Goal: Information Seeking & Learning: Learn about a topic

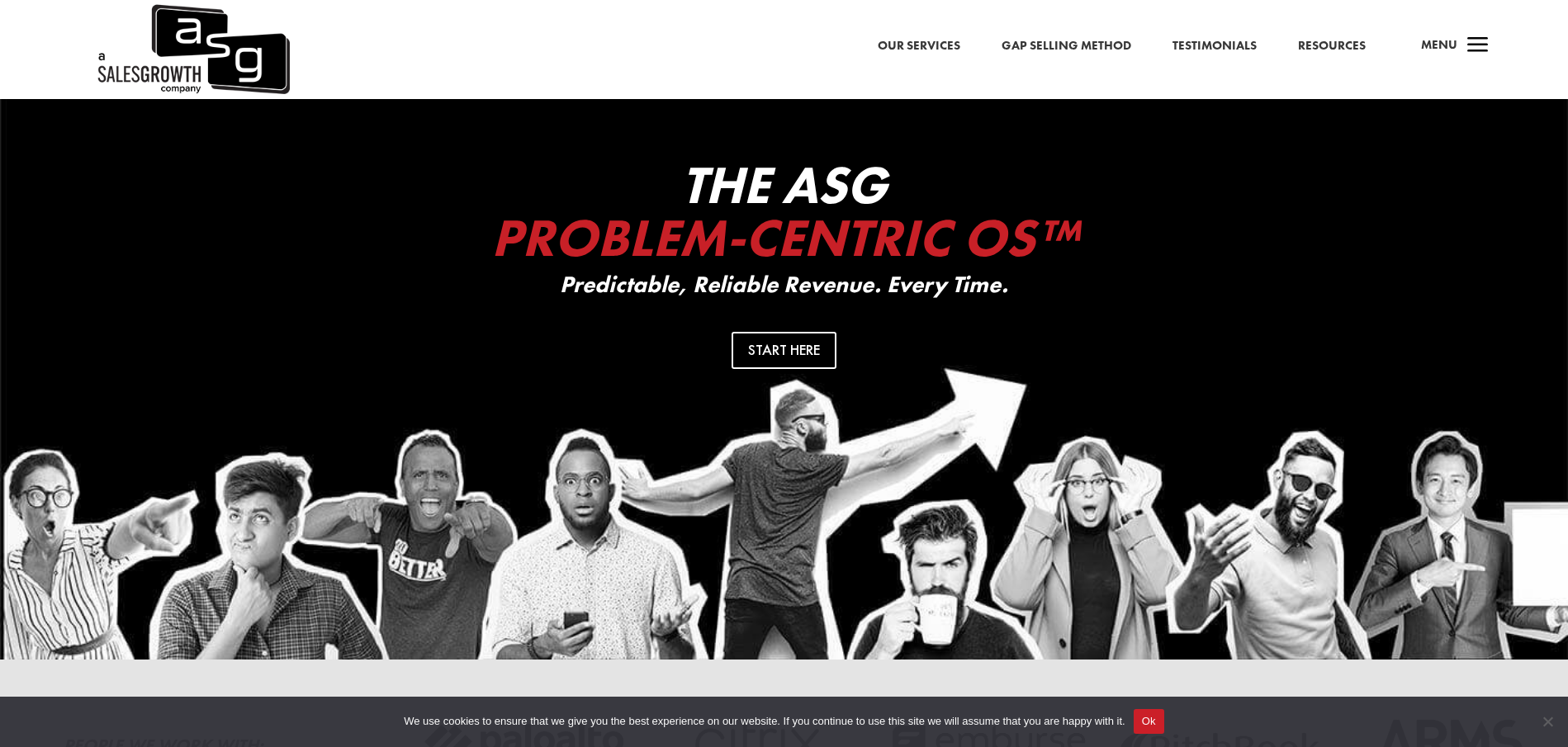
click at [927, 37] on link "Our Services" at bounding box center [919, 45] width 82 height 21
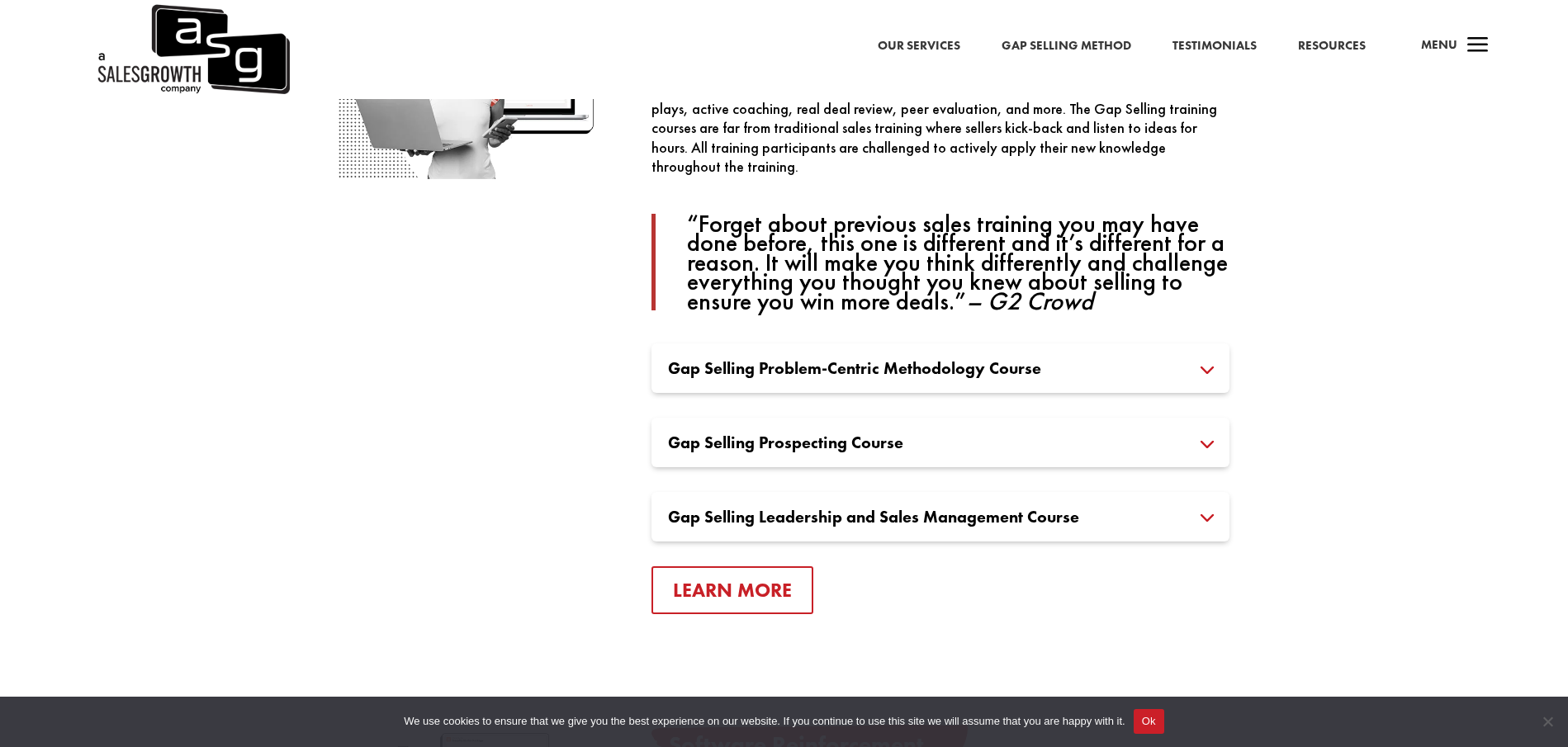
scroll to position [1238, 0]
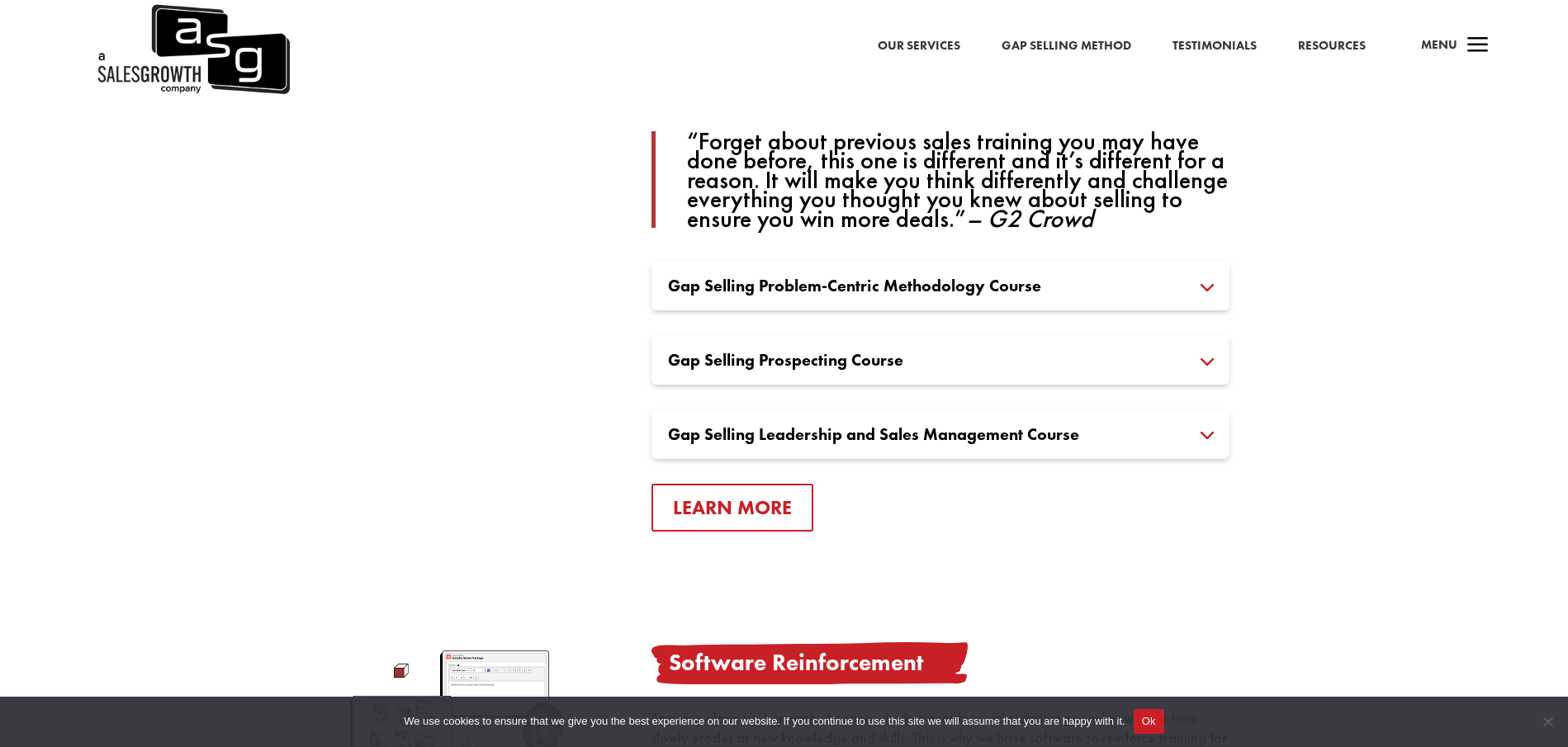
click at [822, 290] on h3 "Gap Selling Problem-Centric Methodology Course" at bounding box center [940, 286] width 545 height 17
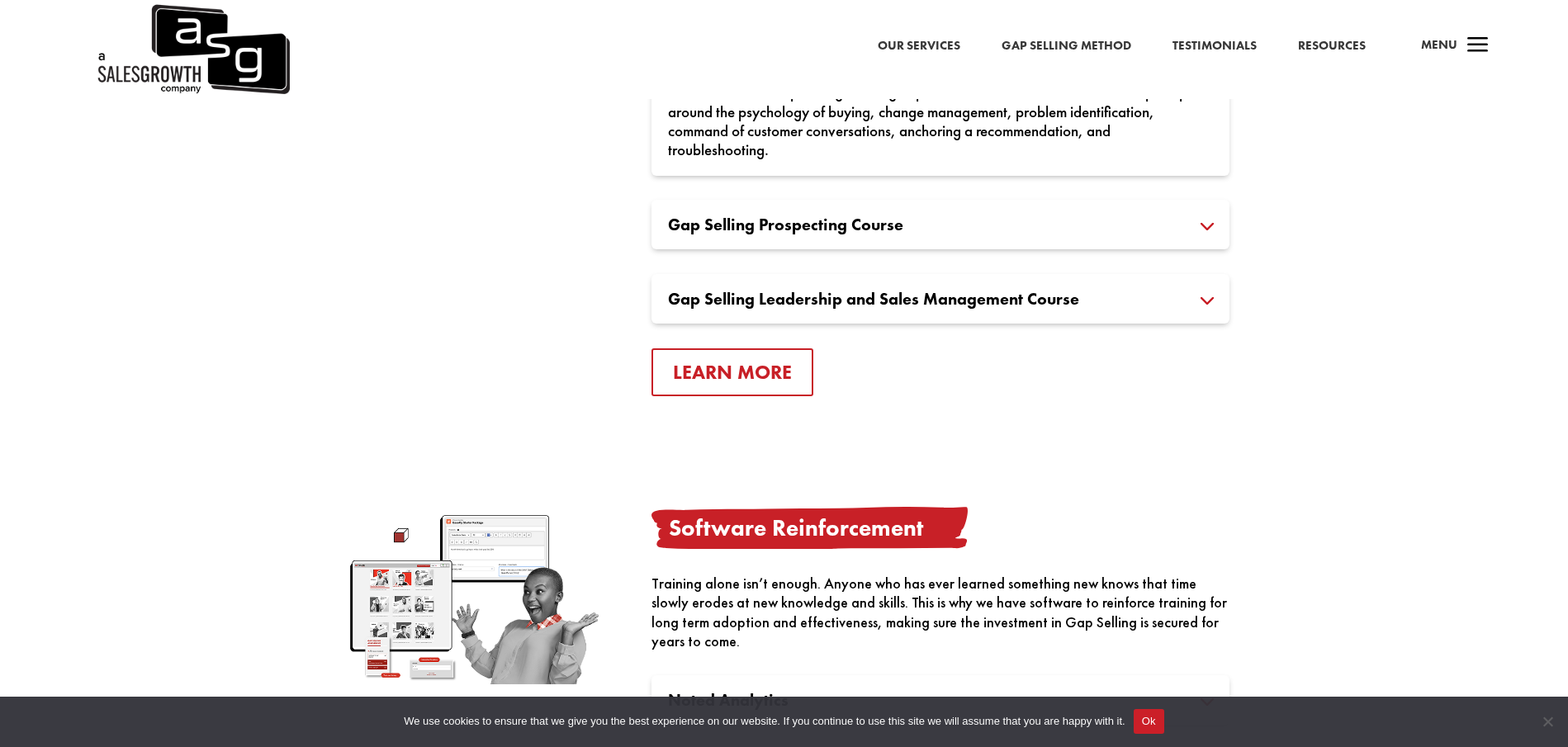
scroll to position [1486, 0]
click at [805, 230] on h3 "Gap Selling Prospecting Course" at bounding box center [940, 224] width 545 height 17
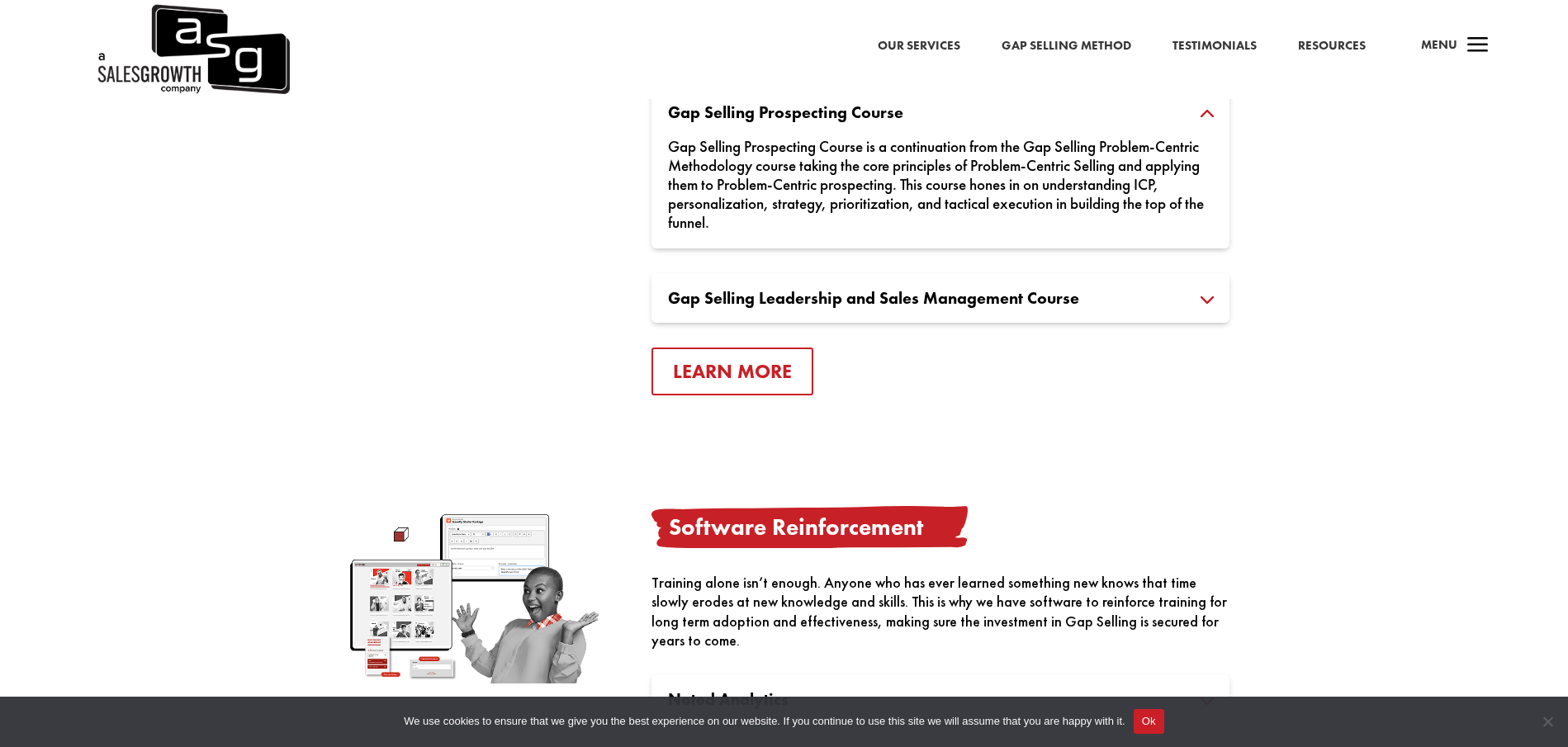
click at [816, 302] on h3 "Gap Selling Leadership and Sales Management Course" at bounding box center [940, 298] width 545 height 17
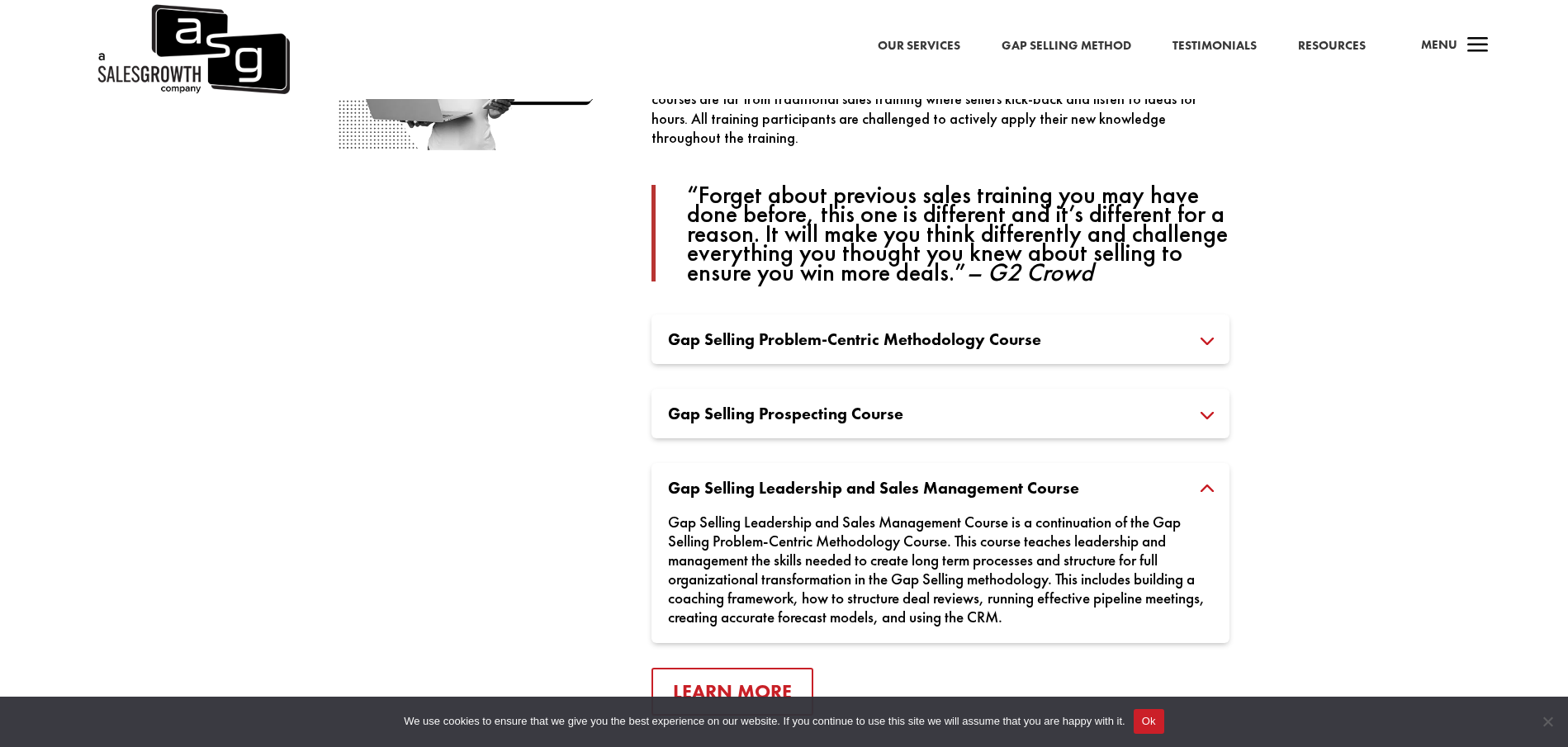
scroll to position [1155, 0]
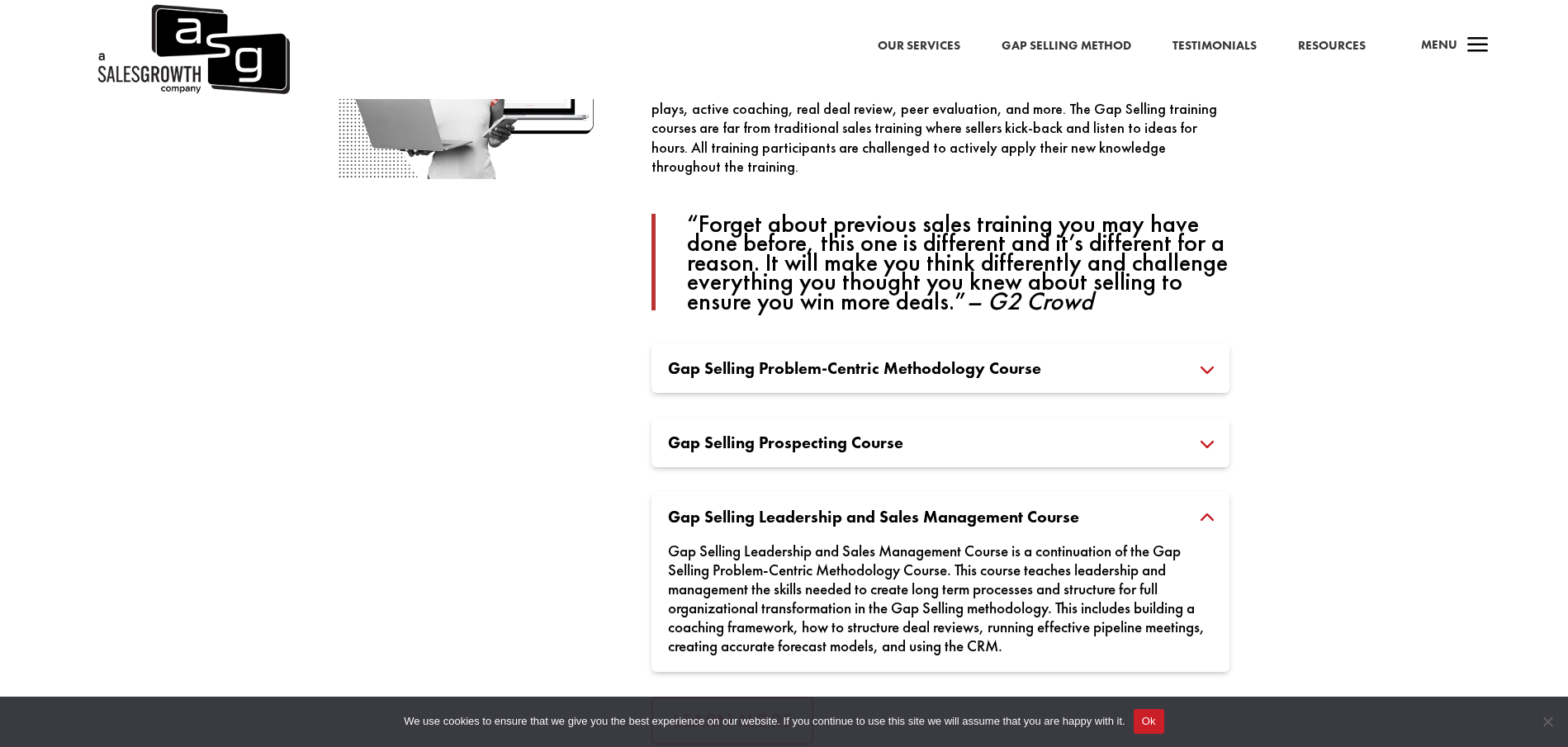
click at [827, 430] on div "Gap Selling Prospecting Course Gap Selling Prospecting Course is a continuation…" at bounding box center [940, 442] width 578 height 49
click at [1205, 444] on h3 "Gap Selling Prospecting Course" at bounding box center [940, 442] width 545 height 17
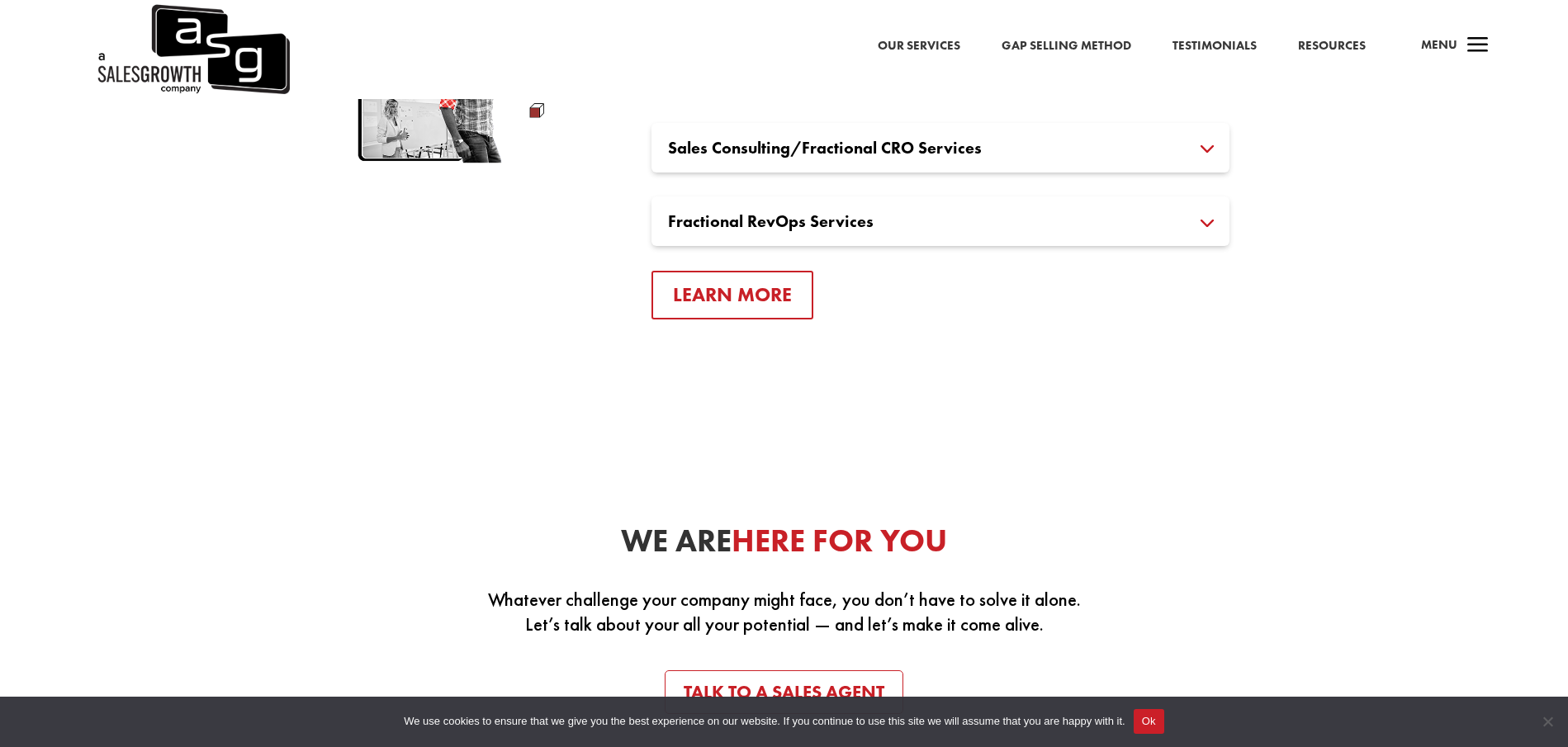
scroll to position [3301, 0]
